Goal: Task Accomplishment & Management: Use online tool/utility

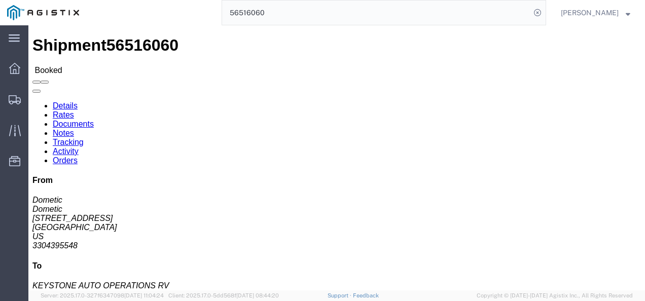
click at [309, 18] on input "56516060" at bounding box center [376, 13] width 308 height 24
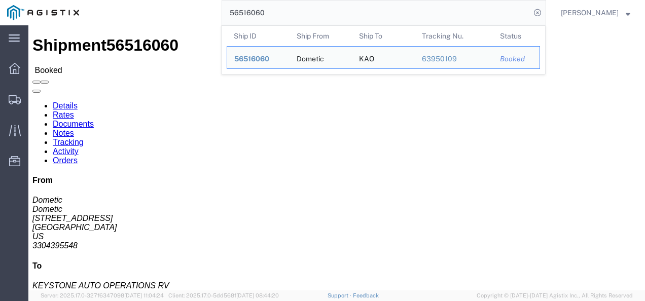
click at [309, 18] on input "56516060" at bounding box center [376, 13] width 308 height 24
drag, startPoint x: 309, startPoint y: 18, endPoint x: 249, endPoint y: 35, distance: 63.3
click at [249, 25] on form "56516060 Ship ID Ship From Ship To Tracking Nu. Status Ship ID 56516060 Ship Fr…" at bounding box center [384, 12] width 325 height 25
paste input "40888"
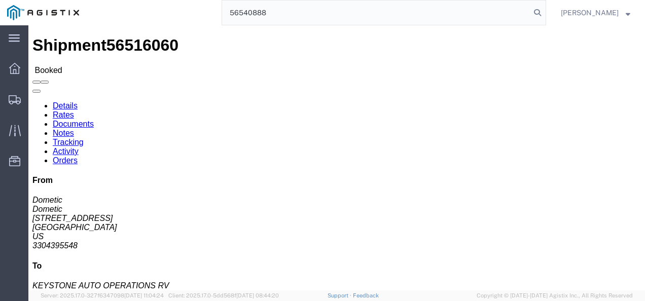
type input "56540888"
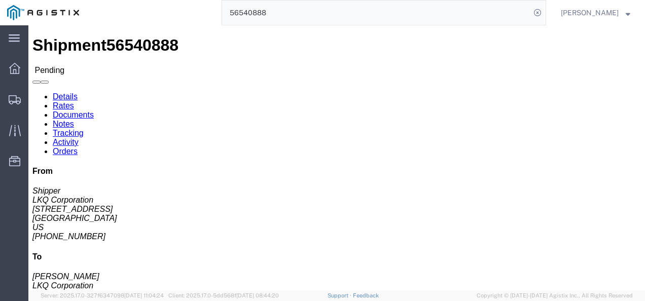
click button "Enter / Modify Bid"
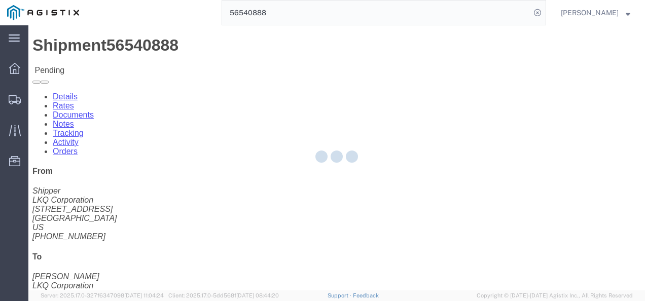
select select "4622"
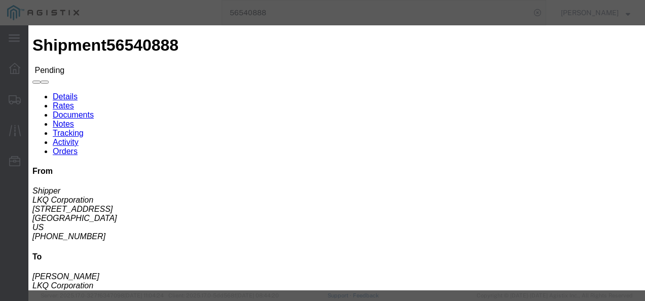
click link "ks_ga - Echo Global Logistics - TL Standard 3 - 5 Day"
drag, startPoint x: 519, startPoint y: 155, endPoint x: 367, endPoint y: 146, distance: 152.5
click div "Mode Select Air Less than Truckload Multi-Leg Ocean Freight Rail Small Parcel T…"
type input "9"
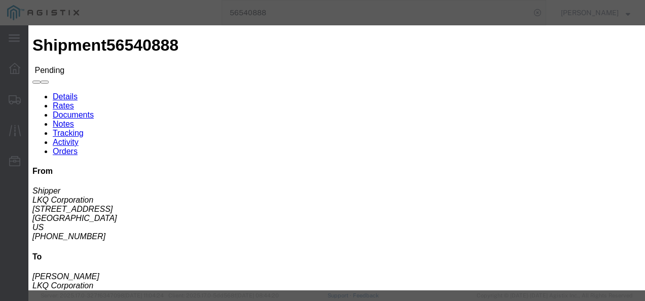
type input "1950"
click button "Submit"
